Goal: Transaction & Acquisition: Purchase product/service

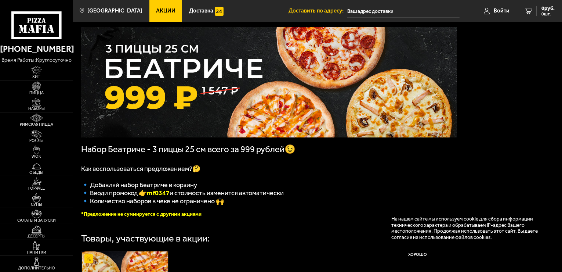
scroll to position [73, 0]
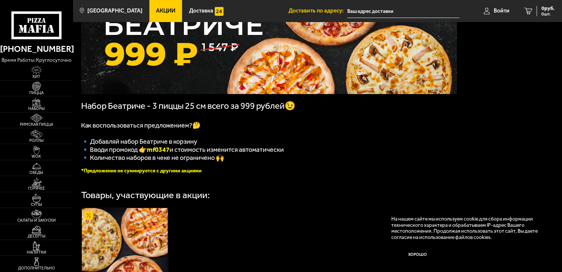
click at [159, 153] on b "mf0347" at bounding box center [158, 149] width 23 height 8
copy b "mf0347"
click at [128, 151] on span "🔹 Вводи промокод 👉 mf0347 и стоимость изменится автоматически" at bounding box center [182, 149] width 203 height 8
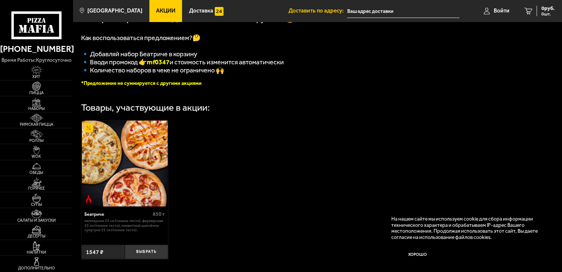
scroll to position [220, 0]
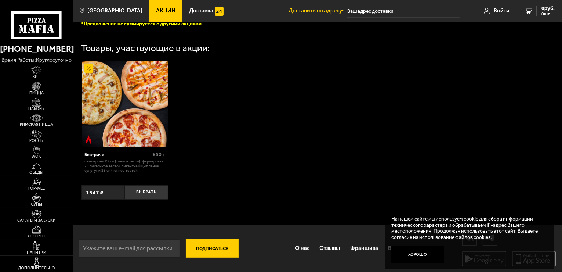
click at [51, 103] on link "Наборы" at bounding box center [36, 103] width 73 height 15
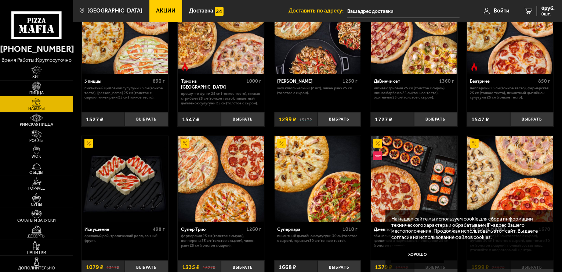
scroll to position [257, 0]
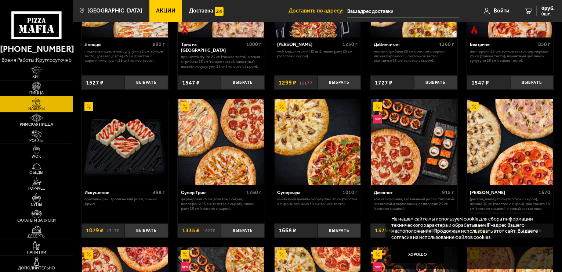
click at [42, 138] on span "Роллы" at bounding box center [36, 140] width 73 height 4
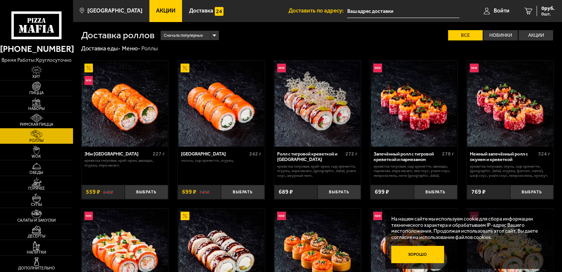
click at [416, 253] on button "Хорошо" at bounding box center [417, 255] width 53 height 18
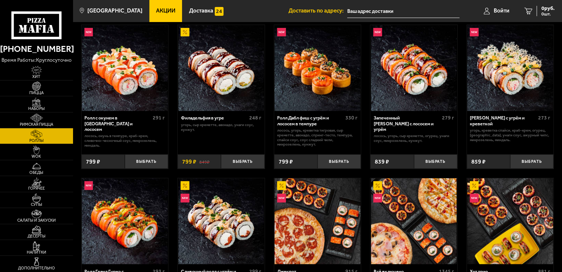
scroll to position [404, 0]
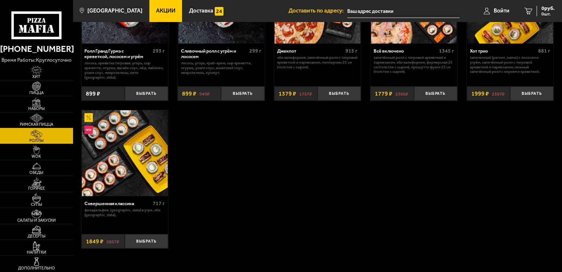
click at [42, 121] on img at bounding box center [36, 117] width 22 height 9
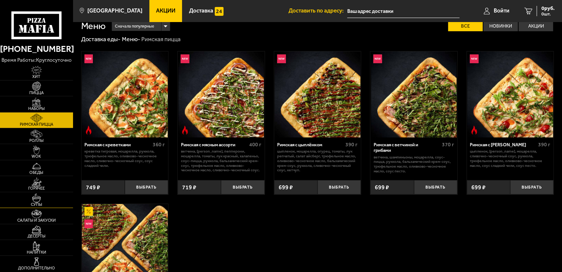
scroll to position [37, 0]
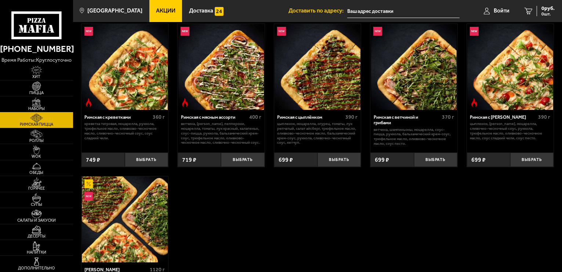
click at [43, 102] on img at bounding box center [36, 102] width 22 height 9
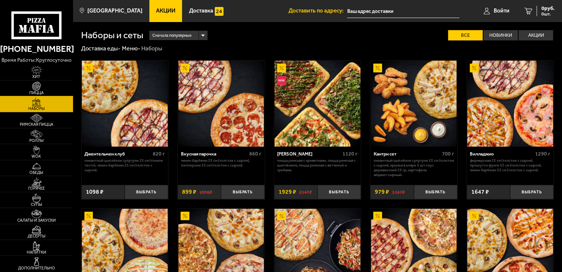
click at [45, 91] on span "Пицца" at bounding box center [36, 93] width 73 height 4
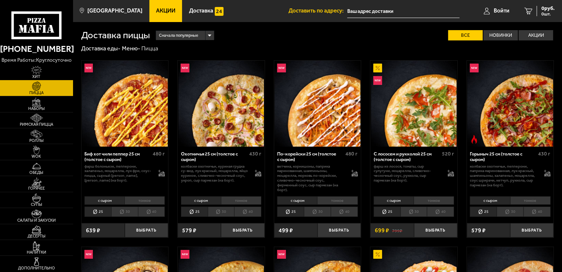
click at [44, 74] on img at bounding box center [36, 70] width 22 height 9
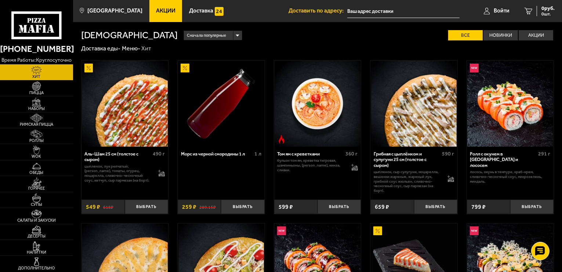
click at [421, 9] on input "text" at bounding box center [403, 11] width 112 height 14
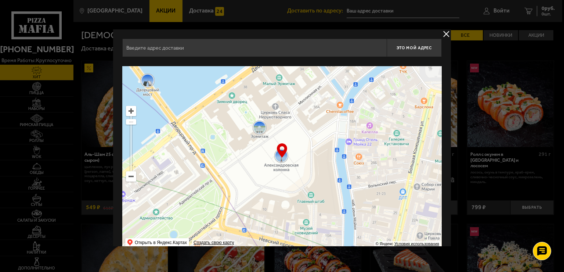
click at [217, 52] on input "text" at bounding box center [254, 48] width 264 height 18
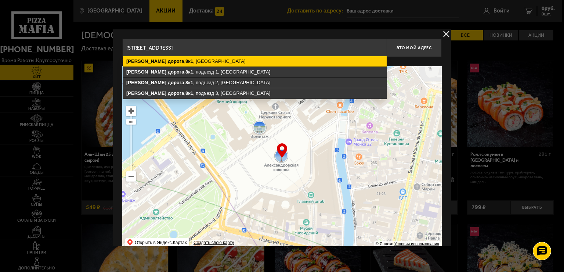
click at [234, 62] on ymaps "[STREET_ADDRESS]" at bounding box center [255, 61] width 264 height 10
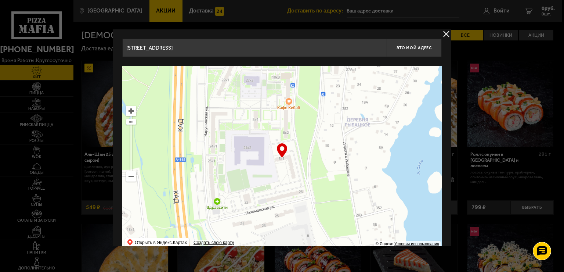
type input "[STREET_ADDRESS]"
drag, startPoint x: 288, startPoint y: 165, endPoint x: 297, endPoint y: 173, distance: 12.5
click at [297, 173] on ymaps at bounding box center [282, 158] width 320 height 184
click at [419, 48] on span "Это мой адрес" at bounding box center [414, 48] width 35 height 5
type input "[STREET_ADDRESS]"
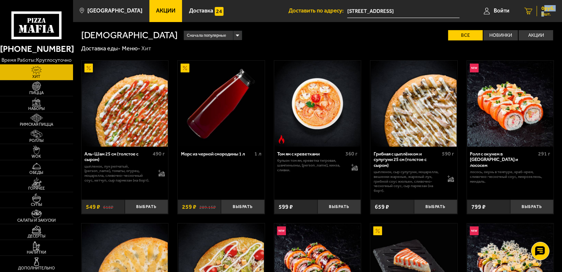
click at [543, 11] on div "0 руб. 0 шт." at bounding box center [546, 11] width 18 height 10
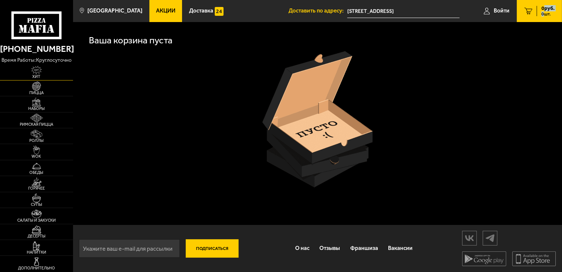
click at [45, 73] on img at bounding box center [36, 70] width 22 height 9
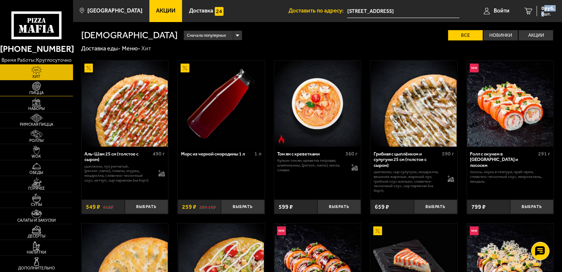
click at [38, 85] on img at bounding box center [36, 86] width 22 height 9
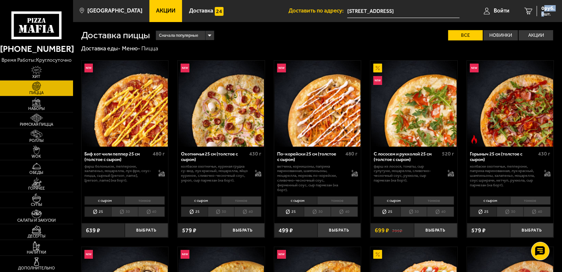
click at [156, 13] on span "Акции" at bounding box center [165, 11] width 19 height 6
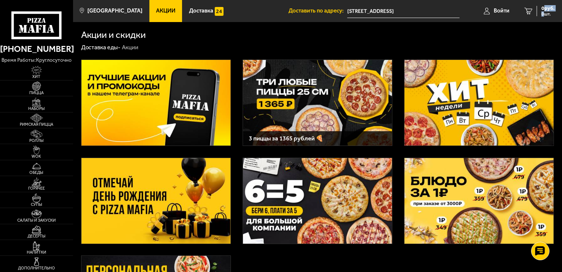
click at [320, 104] on img at bounding box center [317, 103] width 149 height 86
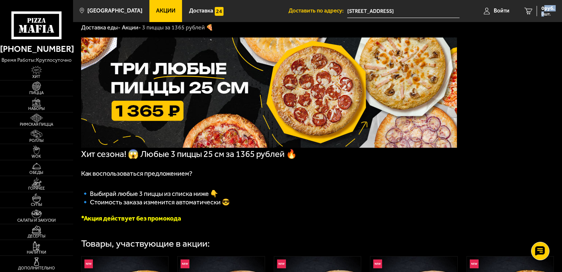
scroll to position [37, 0]
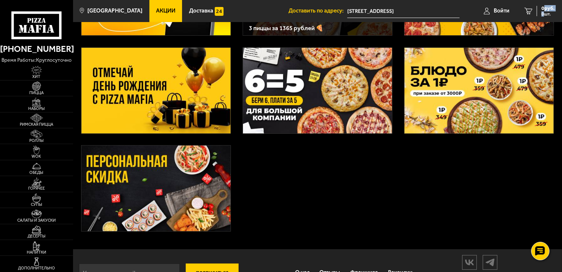
scroll to position [135, 0]
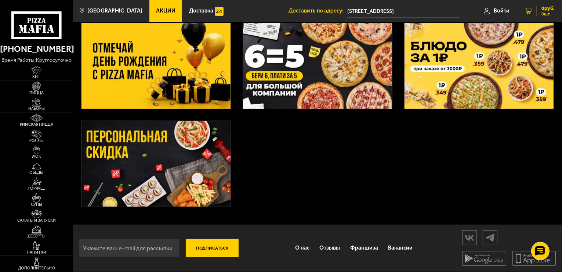
click at [535, 11] on link "0 руб. 0 шт." at bounding box center [539, 11] width 45 height 22
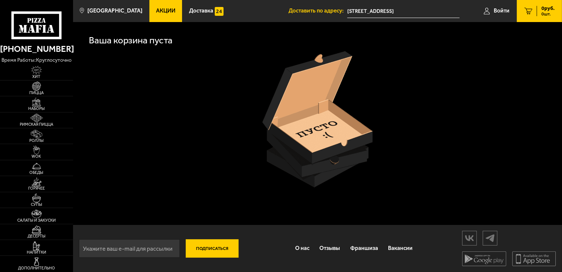
click at [132, 247] on input "email" at bounding box center [129, 248] width 101 height 18
click at [404, 249] on link "Вакансии" at bounding box center [400, 248] width 35 height 19
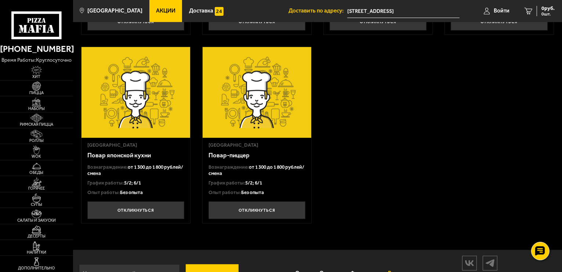
scroll to position [220, 0]
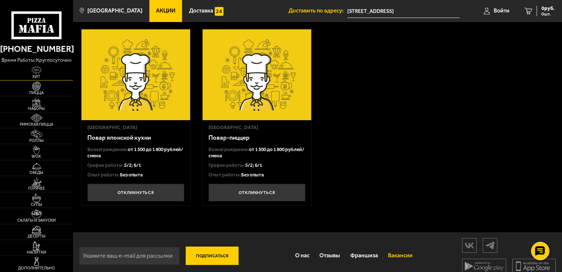
click at [36, 79] on span "Хит" at bounding box center [36, 77] width 73 height 4
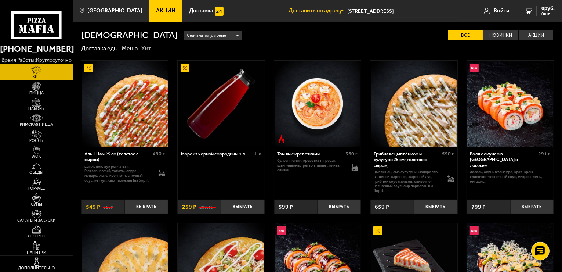
click at [35, 88] on img at bounding box center [36, 86] width 22 height 9
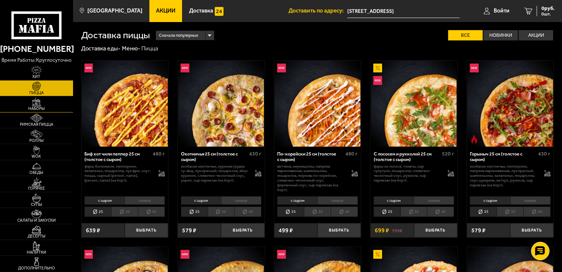
click at [29, 104] on img at bounding box center [36, 102] width 22 height 9
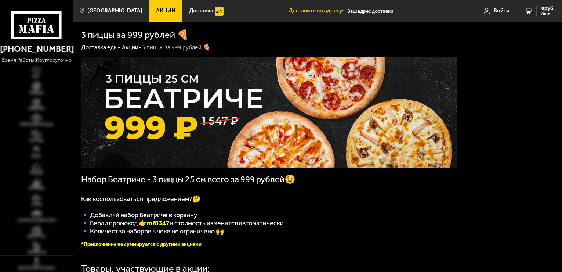
type input "[STREET_ADDRESS]"
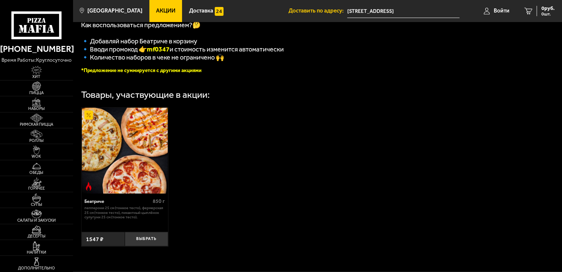
scroll to position [220, 0]
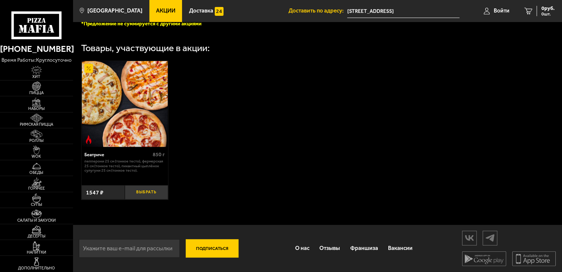
click at [150, 198] on button "Выбрать" at bounding box center [146, 192] width 43 height 14
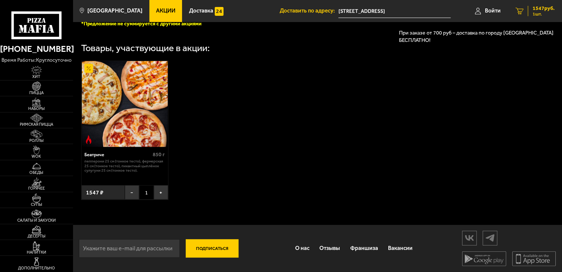
click at [530, 12] on div "1547 руб. 1 шт." at bounding box center [541, 11] width 27 height 10
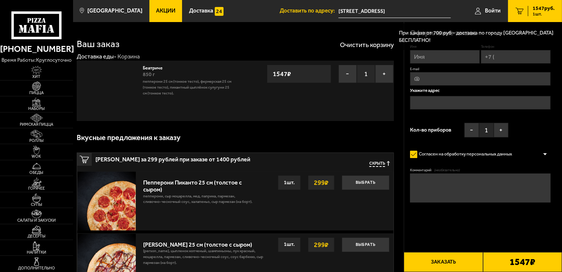
type input "[STREET_ADDRESS]"
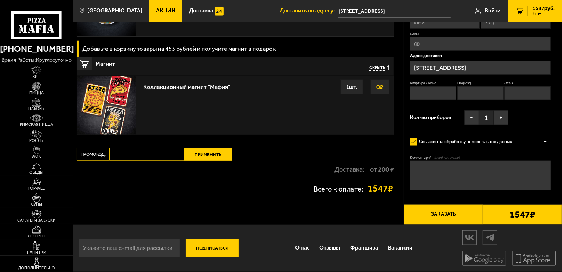
scroll to position [748, 0]
click at [153, 153] on input "Промокод:" at bounding box center [147, 154] width 75 height 12
paste input "mf0347"
type input "mf0347"
click at [217, 156] on button "Применить" at bounding box center [208, 154] width 48 height 12
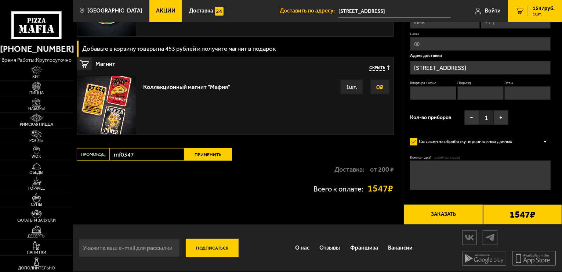
scroll to position [570, 0]
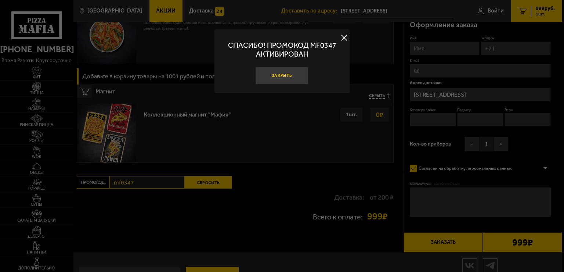
click at [275, 80] on button "Закрыть" at bounding box center [282, 76] width 53 height 18
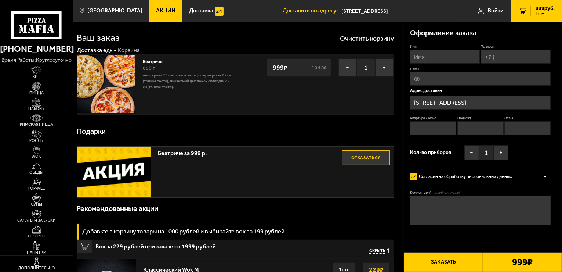
scroll to position [0, 0]
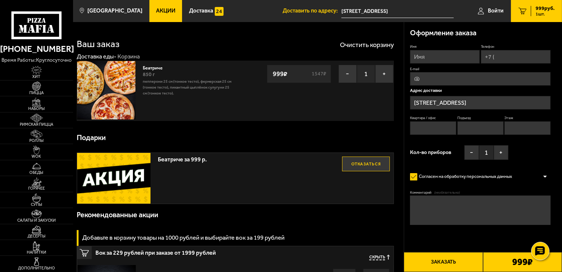
click at [433, 60] on input "Имя" at bounding box center [445, 57] width 70 height 14
type input "виолетта"
click at [508, 55] on input "Телефон" at bounding box center [516, 57] width 70 height 14
type input "+7 (996) 138-86-84"
type input "migusovgleb@gmail.com"
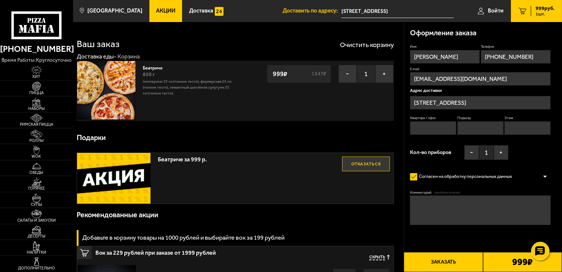
type input "557"
type input "3"
type input "7"
type textarea "домофон работает только со стороны двора"
type input "+7 (996) 138-86-84"
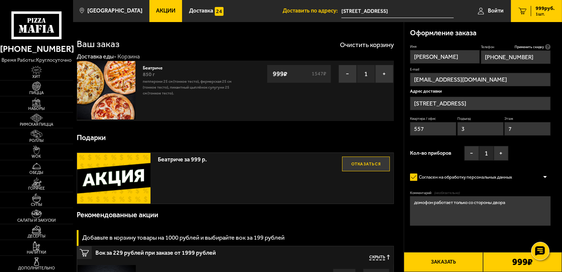
click at [497, 79] on input "migusovgleb@gmail.com" at bounding box center [480, 80] width 141 height 14
click at [425, 109] on input "[STREET_ADDRESS]" at bounding box center [480, 104] width 141 height 14
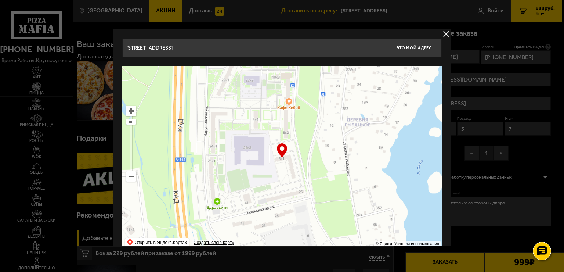
click at [447, 33] on button "delivery type" at bounding box center [446, 33] width 9 height 9
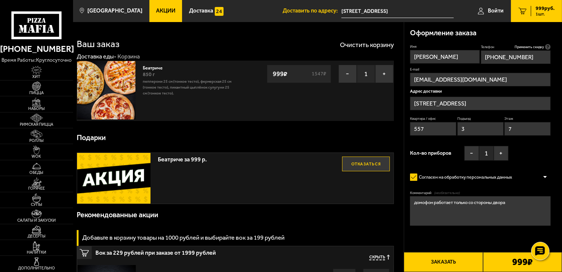
click at [514, 203] on textarea "домофон работает только со стороны двора" at bounding box center [480, 210] width 141 height 29
click at [473, 232] on form "Имя виолетта Телефон Применить скидку Вы будете зарегистрированы автоматически.…" at bounding box center [480, 152] width 141 height 216
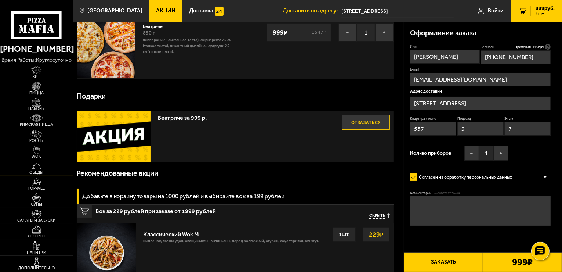
scroll to position [73, 0]
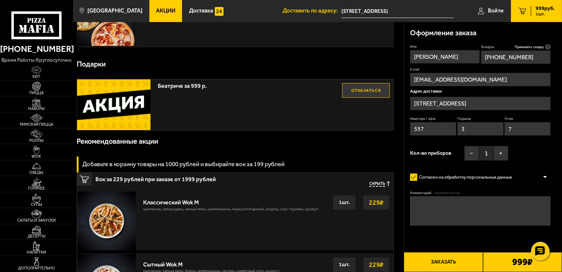
click at [453, 261] on button "Заказать" at bounding box center [443, 262] width 79 height 20
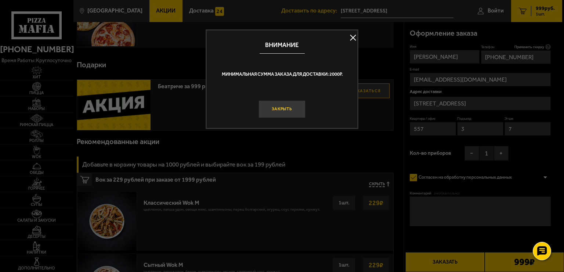
click at [287, 109] on button "Закрыть" at bounding box center [282, 109] width 47 height 18
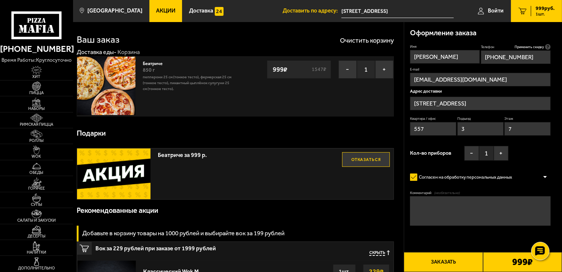
scroll to position [0, 0]
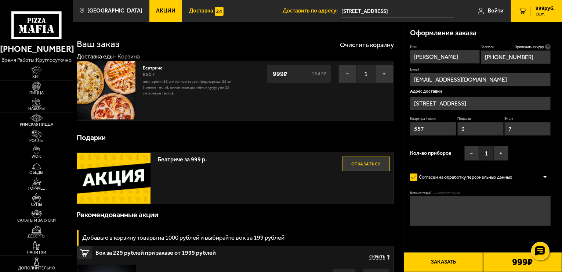
click at [182, 9] on link "Доставка" at bounding box center [206, 11] width 48 height 22
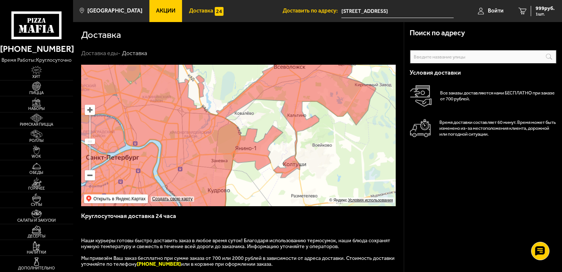
drag, startPoint x: 261, startPoint y: 111, endPoint x: 258, endPoint y: 170, distance: 59.6
click at [258, 170] on ymaps at bounding box center [238, 135] width 315 height 141
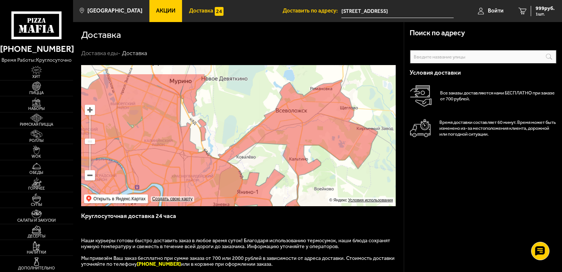
drag, startPoint x: 241, startPoint y: 131, endPoint x: 242, endPoint y: 175, distance: 44.5
click at [242, 175] on ymaps at bounding box center [238, 135] width 315 height 141
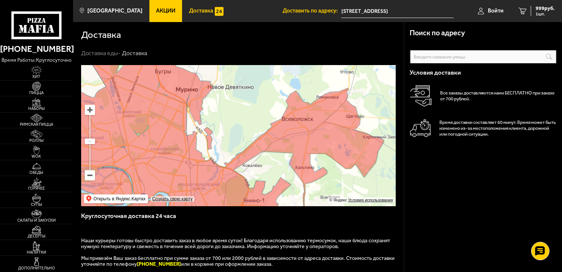
drag, startPoint x: 226, startPoint y: 137, endPoint x: 232, endPoint y: 142, distance: 7.5
click at [232, 143] on ymaps at bounding box center [238, 135] width 315 height 141
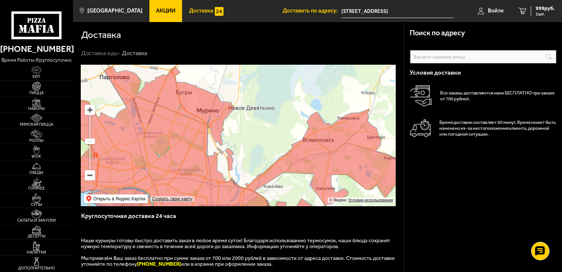
drag, startPoint x: 205, startPoint y: 122, endPoint x: 227, endPoint y: 147, distance: 33.9
click at [227, 147] on ymaps at bounding box center [238, 135] width 315 height 141
